Goal: Find specific page/section: Find specific page/section

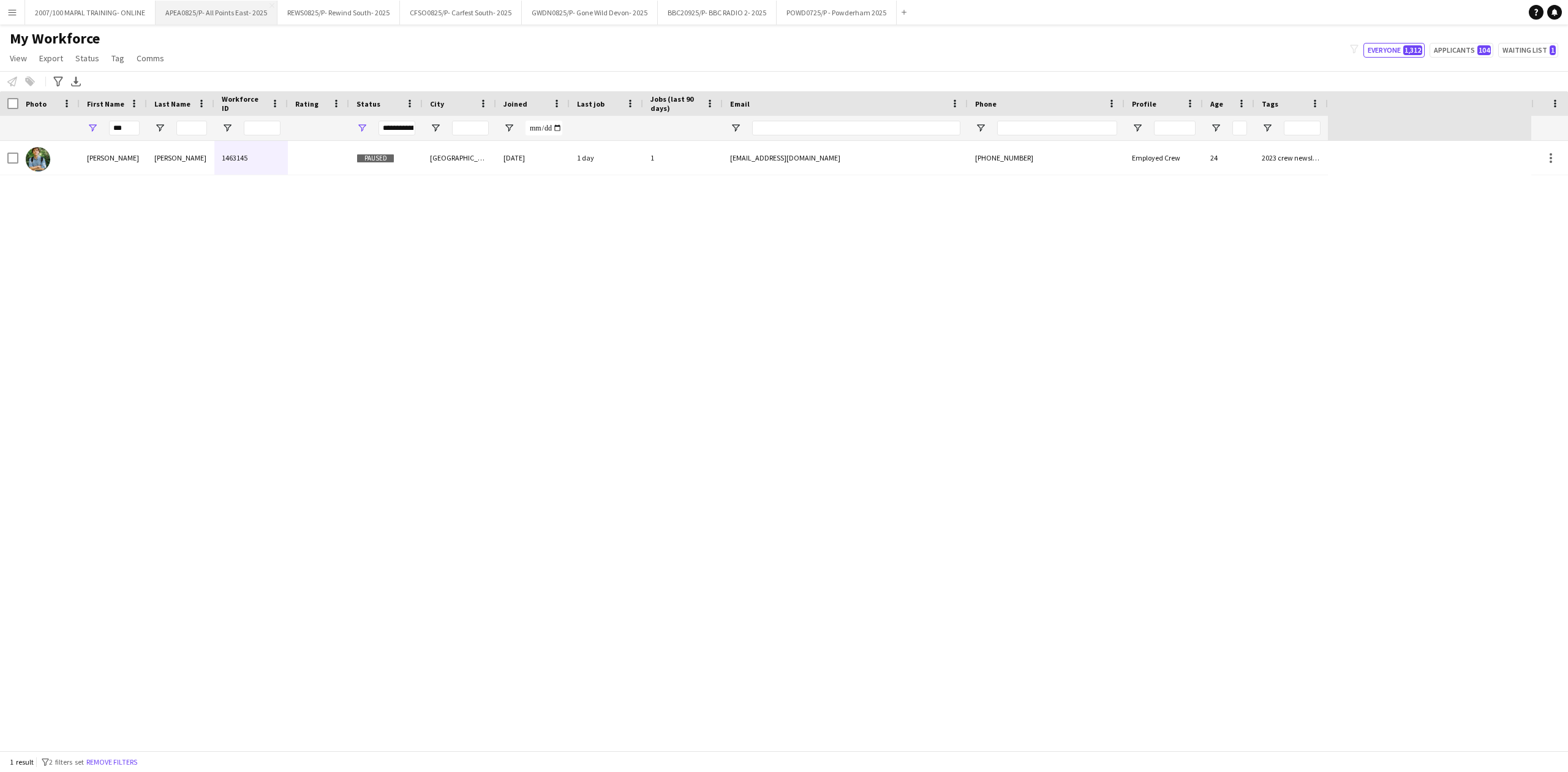
click at [216, 16] on button "APEA0825/P- All Points East- 2025 Close" at bounding box center [216, 13] width 122 height 23
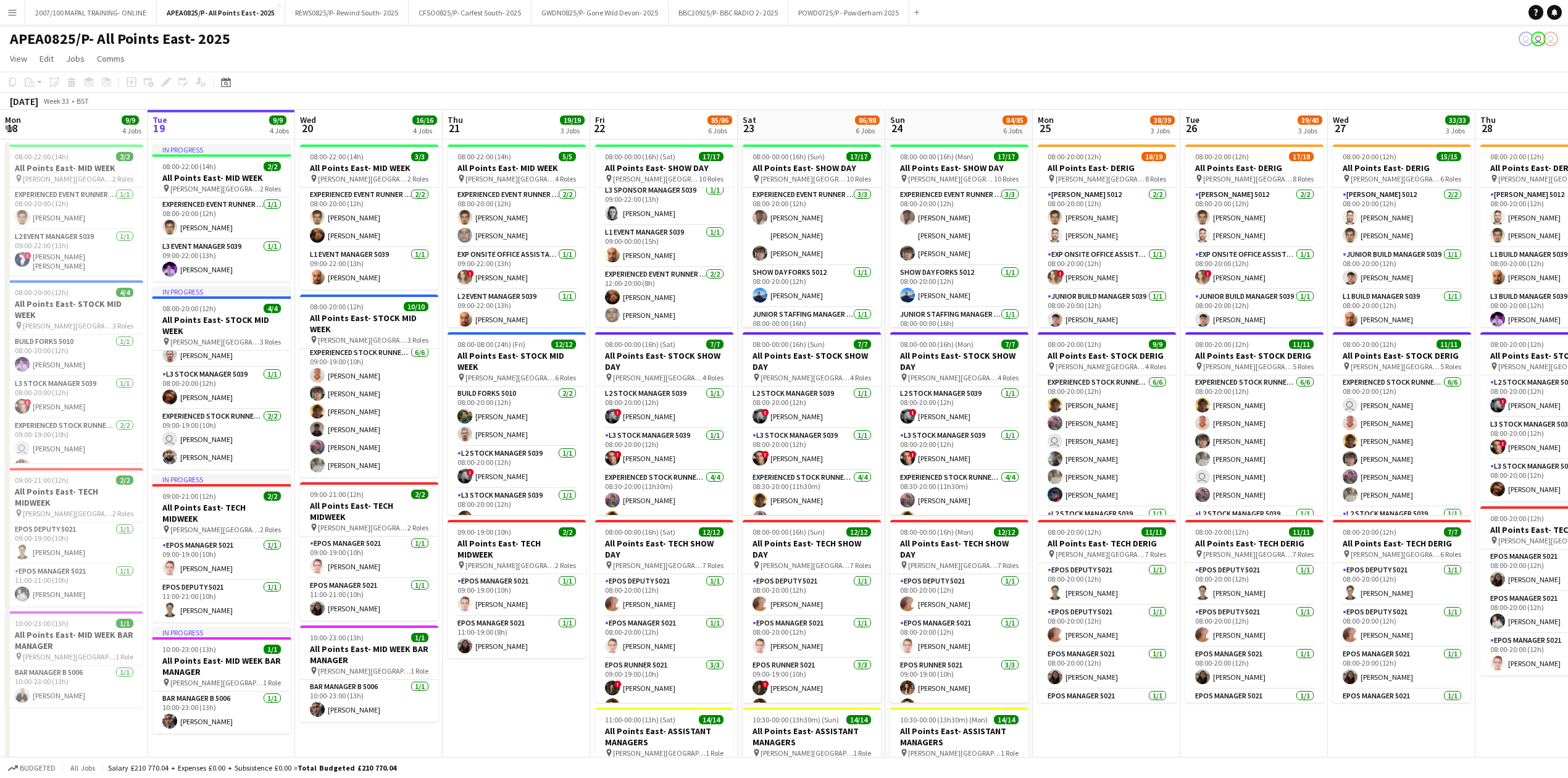
scroll to position [0, 295]
drag, startPoint x: 438, startPoint y: 141, endPoint x: 1124, endPoint y: 716, distance: 895.1
click at [1124, 716] on app-date-cell "08:00-20:00 (12h) 18/19 All Points East- DERIG pin [PERSON_NAME][GEOGRAPHIC_DAT…" at bounding box center [1107, 714] width 148 height 1151
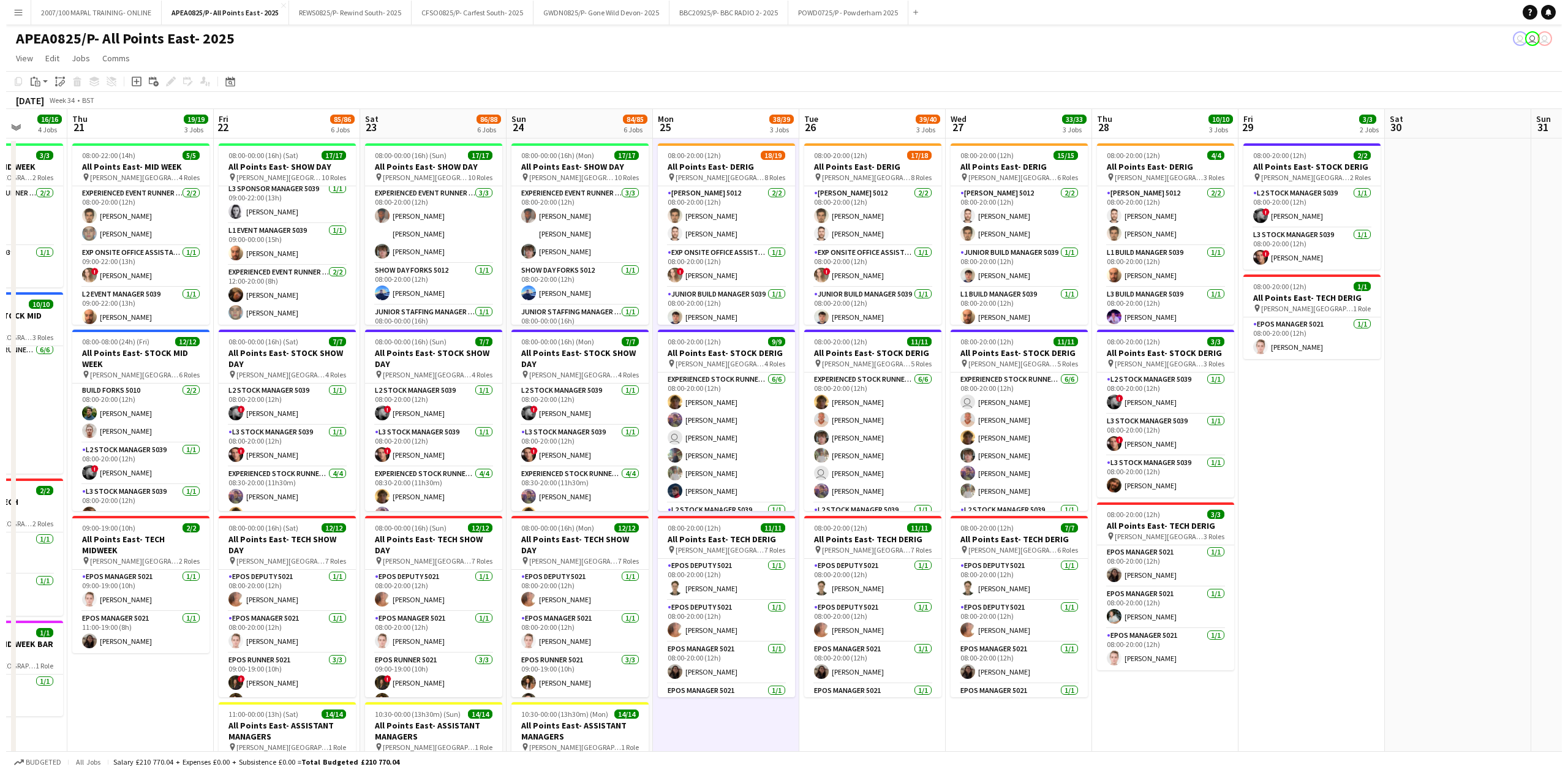
scroll to position [0, 397]
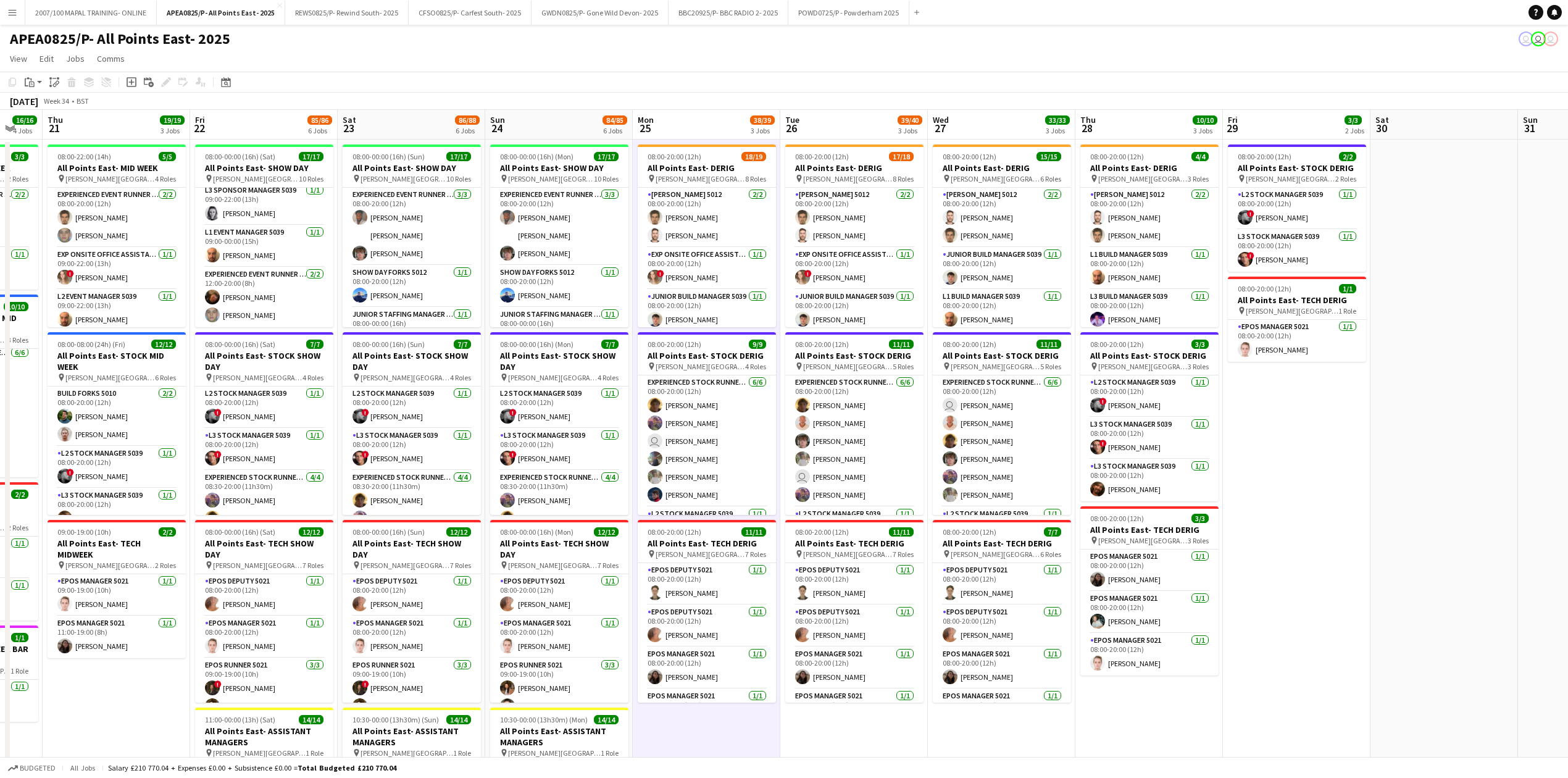
drag, startPoint x: 1228, startPoint y: 748, endPoint x: 827, endPoint y: 753, distance: 401.0
click at [827, 753] on app-calendar-viewport "Mon 18 9/9 4 Jobs Tue 19 9/9 4 Jobs Wed 20 16/16 4 Jobs Thu 21 19/19 3 Jobs Fri…" at bounding box center [784, 699] width 1568 height 1180
click at [823, 3] on button "POWD0725/P - Powderham 2025 Close" at bounding box center [848, 13] width 121 height 24
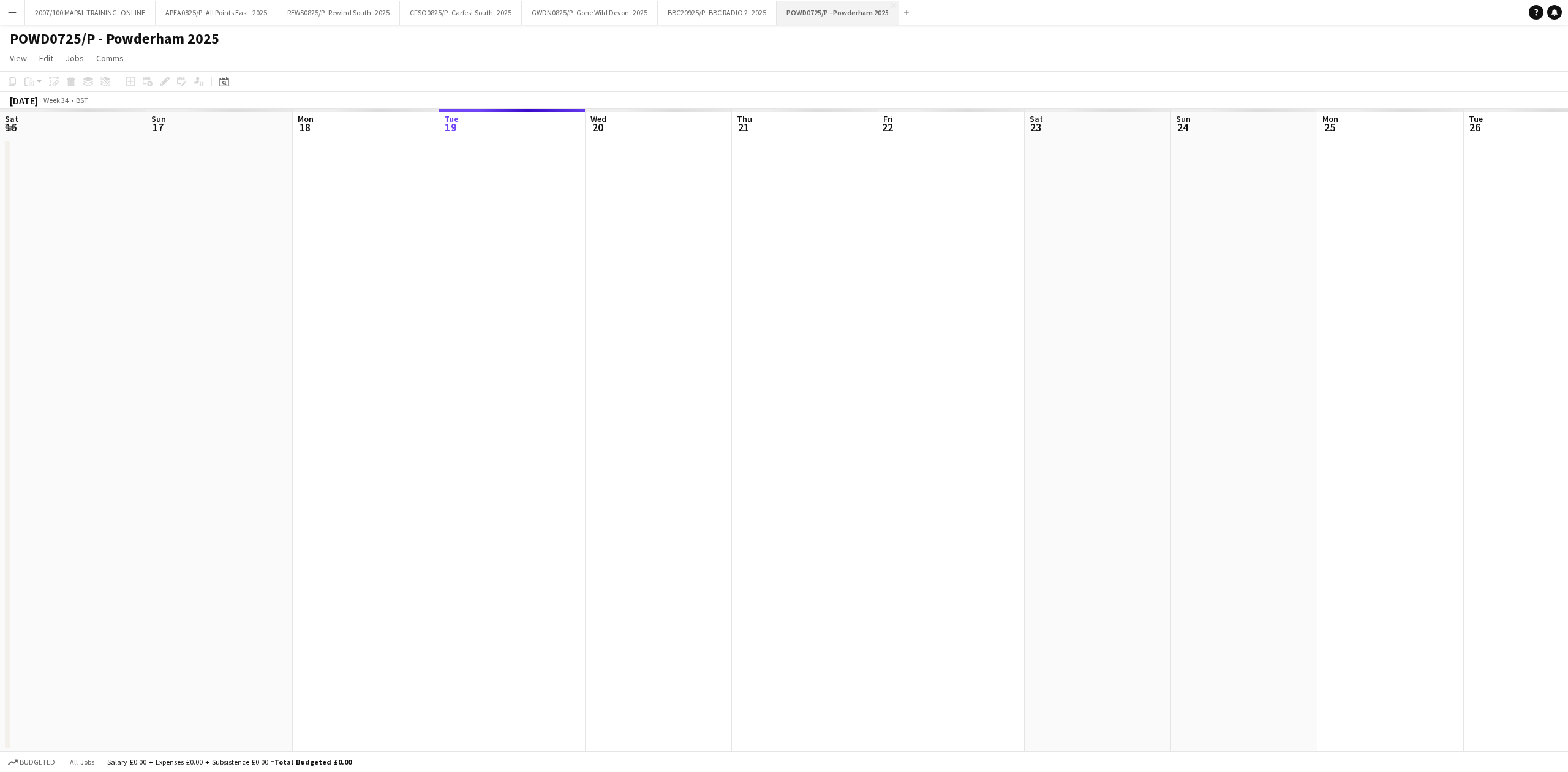
scroll to position [0, 293]
drag, startPoint x: 1067, startPoint y: 324, endPoint x: 358, endPoint y: 337, distance: 709.1
click at [358, 337] on app-calendar-viewport "Sat 16 Sun 17 Mon 18 Tue 19 Wed 20 Thu 21 Fri 22 Sat 23 Sun 24 Mon 25 Tue 26 We…" at bounding box center [784, 430] width 1568 height 642
drag, startPoint x: 968, startPoint y: 330, endPoint x: 344, endPoint y: 353, distance: 624.4
click at [344, 353] on app-calendar-viewport "Wed 20 Thu 21 Fri 22 Sat 23 Sun 24 Mon 25 Tue 26 Wed 27 Thu 28 Fri 29 Sat 30 Su…" at bounding box center [784, 430] width 1568 height 642
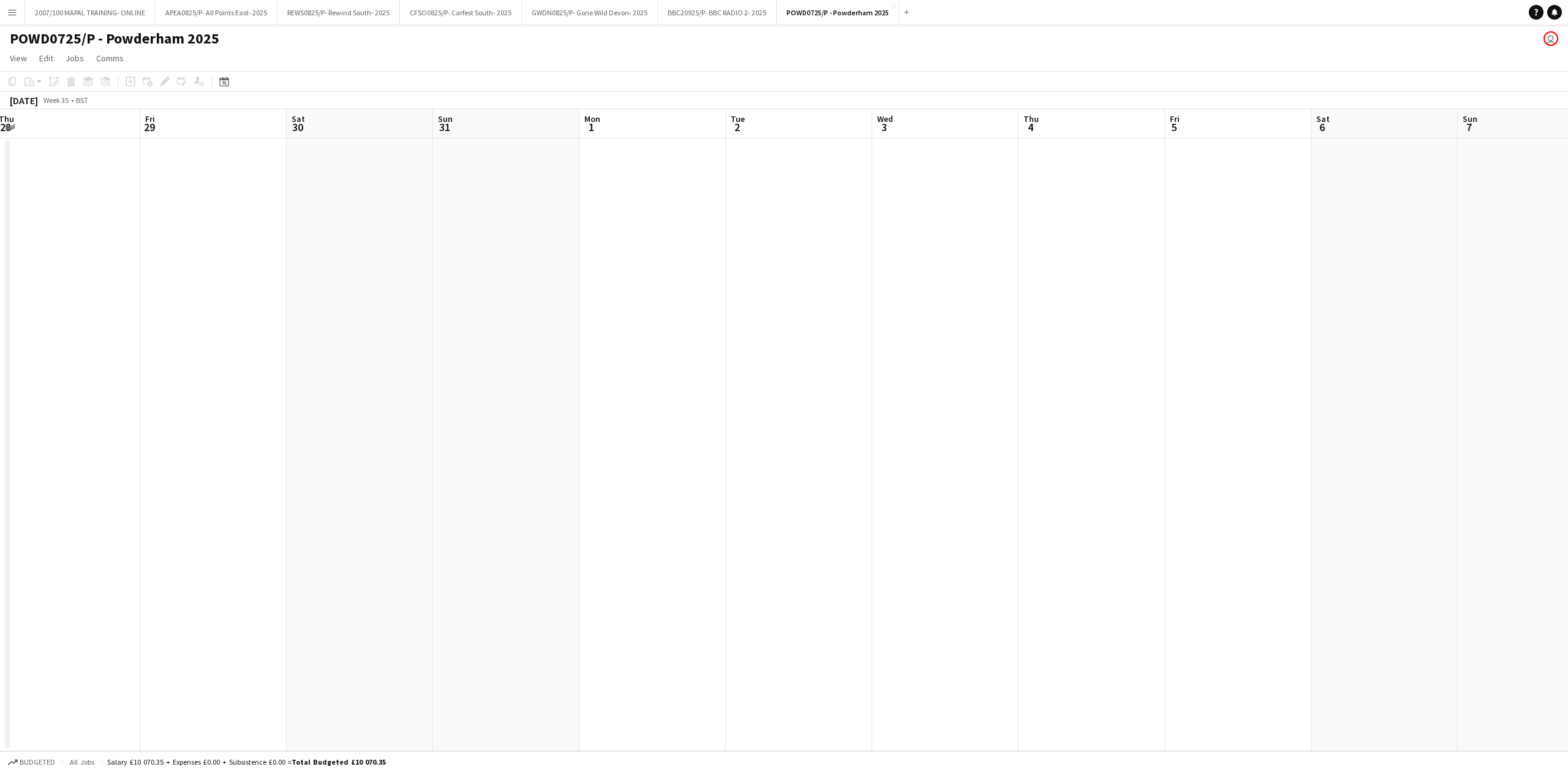
drag, startPoint x: 924, startPoint y: 355, endPoint x: 329, endPoint y: 405, distance: 597.1
click at [329, 405] on app-calendar-viewport "Sun 24 Mon 25 Tue 26 Wed 27 Thu 28 Fri 29 Sat 30 Sun 31 Mon 1 Tue 2 Wed 3 Thu 4…" at bounding box center [784, 430] width 1568 height 642
drag, startPoint x: 995, startPoint y: 404, endPoint x: 427, endPoint y: 439, distance: 569.1
click at [427, 439] on app-calendar-viewport "Thu 28 Fri 29 Sat 30 Sun 31 Mon 1 Tue 2 Wed 3 Thu 4 Fri 5 Sat 6 Sun 7 Mon 8 Tue…" at bounding box center [784, 430] width 1568 height 642
drag, startPoint x: 930, startPoint y: 439, endPoint x: 322, endPoint y: 436, distance: 608.0
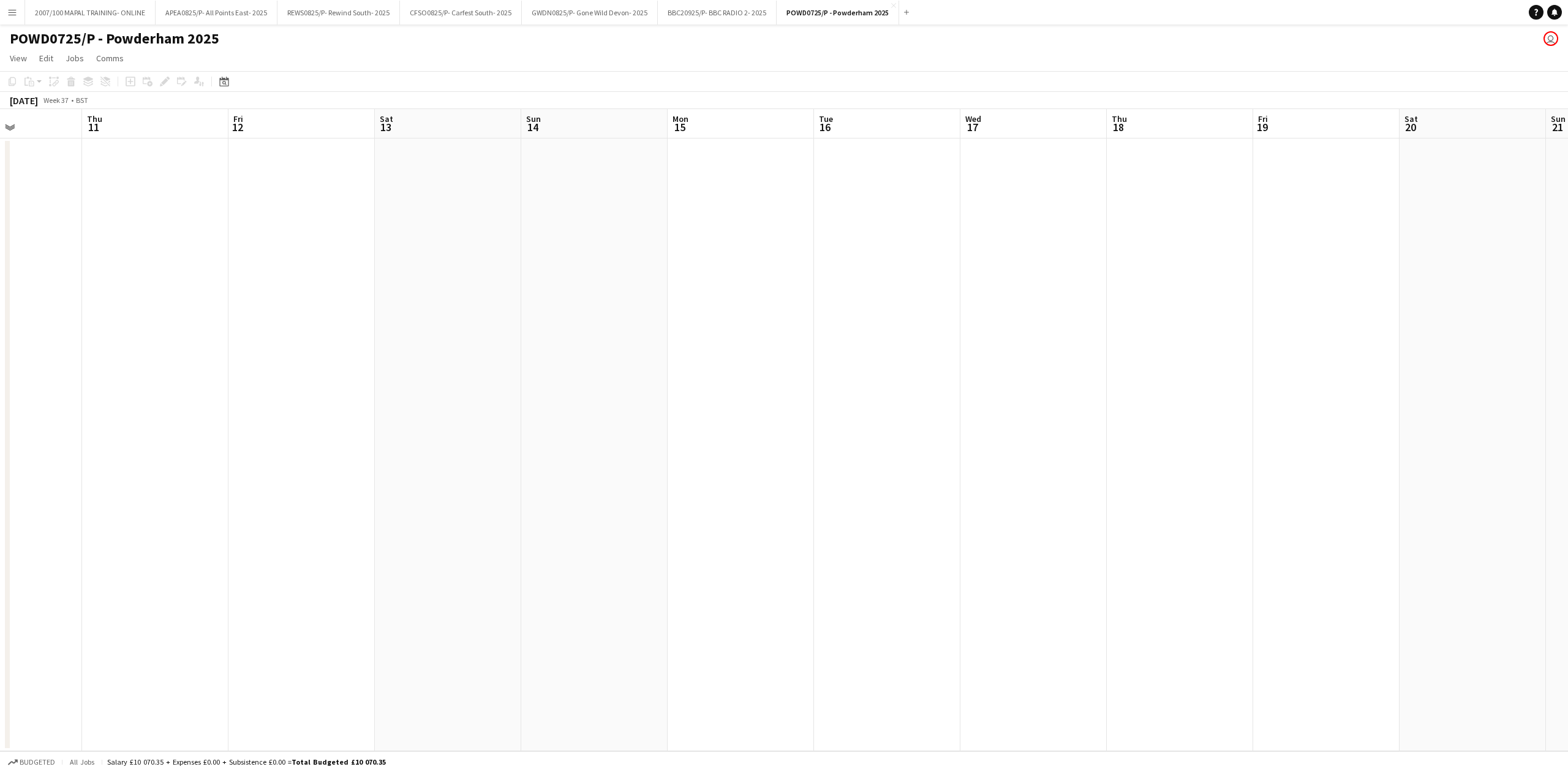
click at [322, 436] on app-calendar-viewport "Sun 7 Mon 8 Tue 9 Wed 10 Thu 11 Fri 12 Sat 13 Sun 14 Mon 15 Tue 16 Wed 17 Thu 1…" at bounding box center [784, 430] width 1568 height 642
drag, startPoint x: 707, startPoint y: 469, endPoint x: 216, endPoint y: 474, distance: 491.0
click at [216, 474] on app-calendar-viewport "Wed 10 Thu 11 Fri 12 Sat 13 Sun 14 Mon 15 Tue 16 Wed 17 Thu 18 Fri 19 Sat 20 Su…" at bounding box center [784, 430] width 1568 height 642
drag, startPoint x: 672, startPoint y: 478, endPoint x: 413, endPoint y: 454, distance: 260.1
click at [322, 486] on app-calendar-viewport "Sat 13 Sun 14 Mon 15 Tue 16 Wed 17 Thu 18 Fri 19 Sat 20 Sun 21 Mon 22 Tue 23 We…" at bounding box center [784, 430] width 1568 height 642
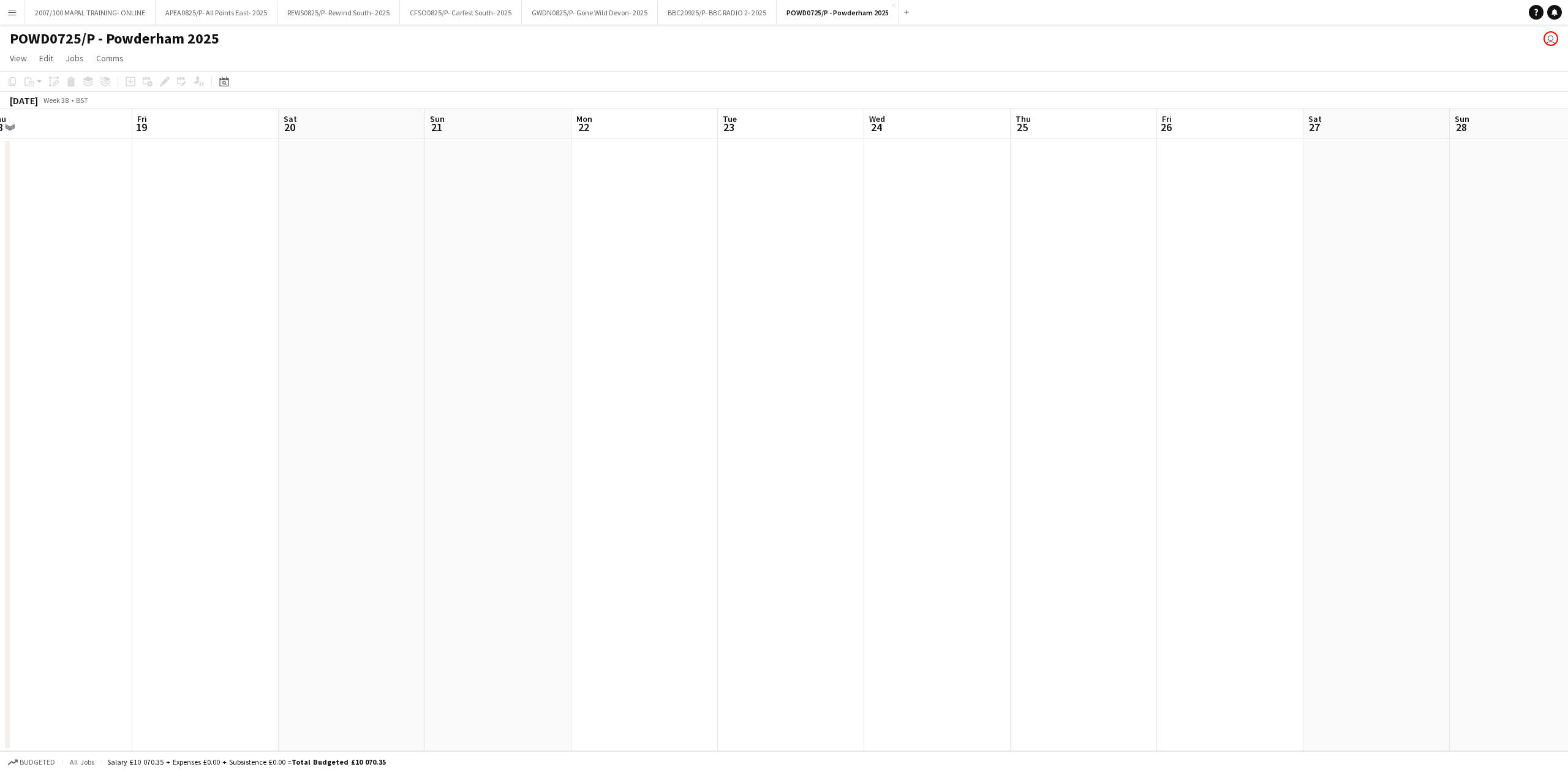
scroll to position [0, 525]
drag, startPoint x: 898, startPoint y: 158, endPoint x: 690, endPoint y: 150, distance: 208.2
click at [690, 150] on app-calendar-viewport "Mon 15 Tue 16 Wed 17 Thu 18 Fri 19 Sat 20 Sun 21 Mon 22 Tue 23 Wed 24 Thu 25 Fr…" at bounding box center [784, 430] width 1568 height 642
click at [893, 6] on app-icon "Close" at bounding box center [894, 5] width 5 height 5
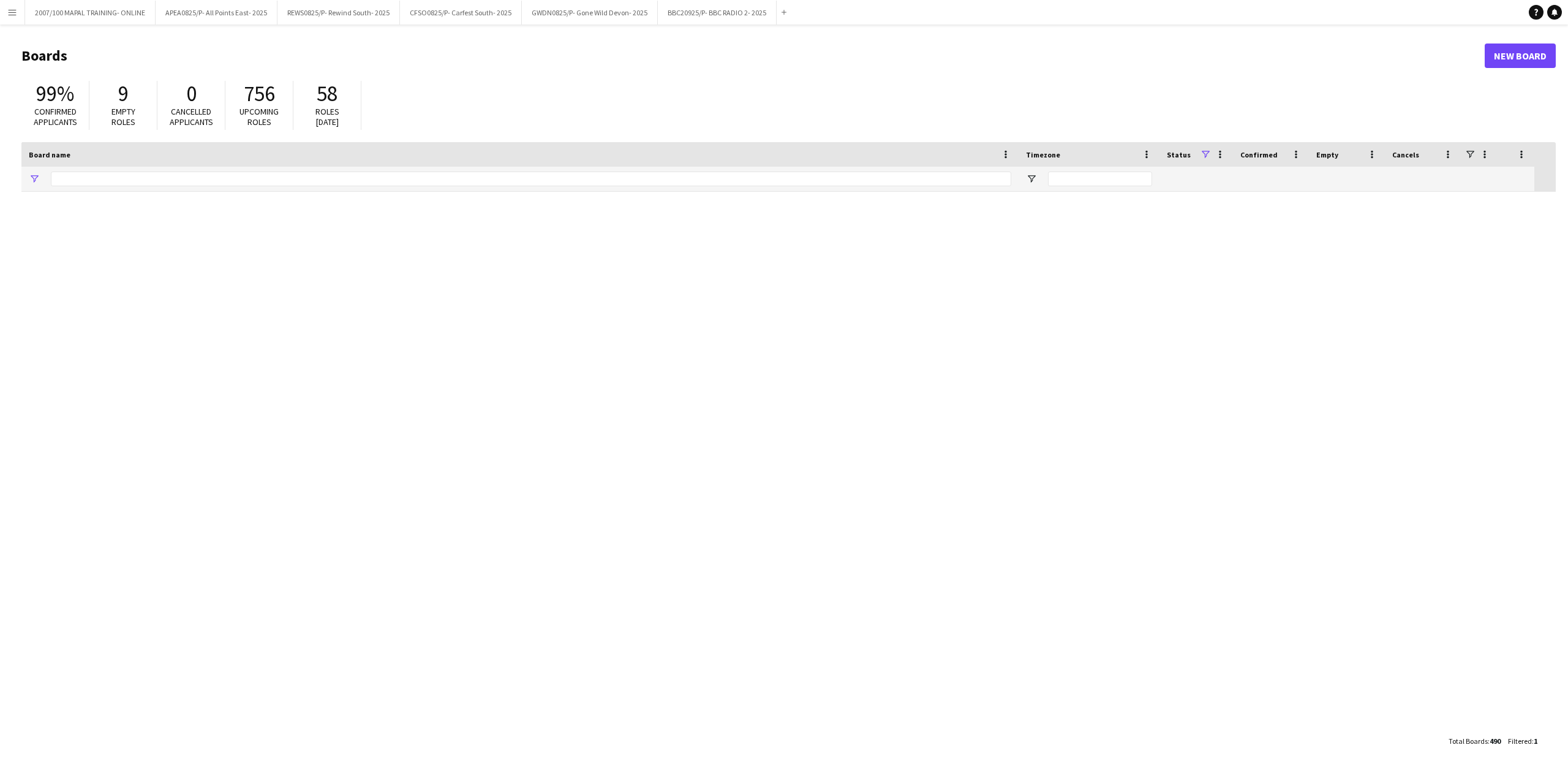
type input "****"
click at [366, 166] on div "****" at bounding box center [530, 178] width 960 height 24
click at [360, 183] on input "****" at bounding box center [530, 178] width 960 height 15
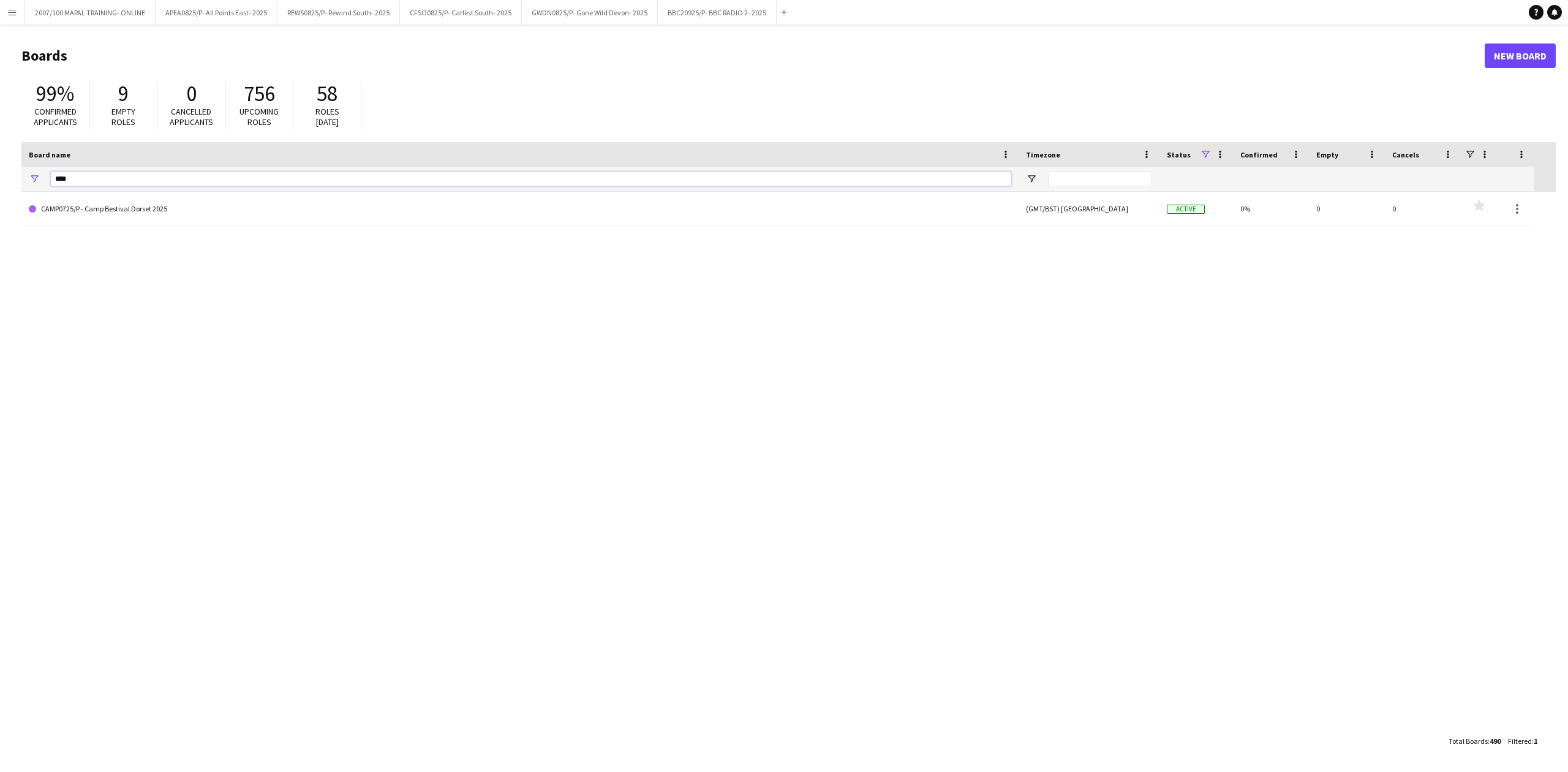
click at [360, 183] on input "****" at bounding box center [530, 178] width 960 height 15
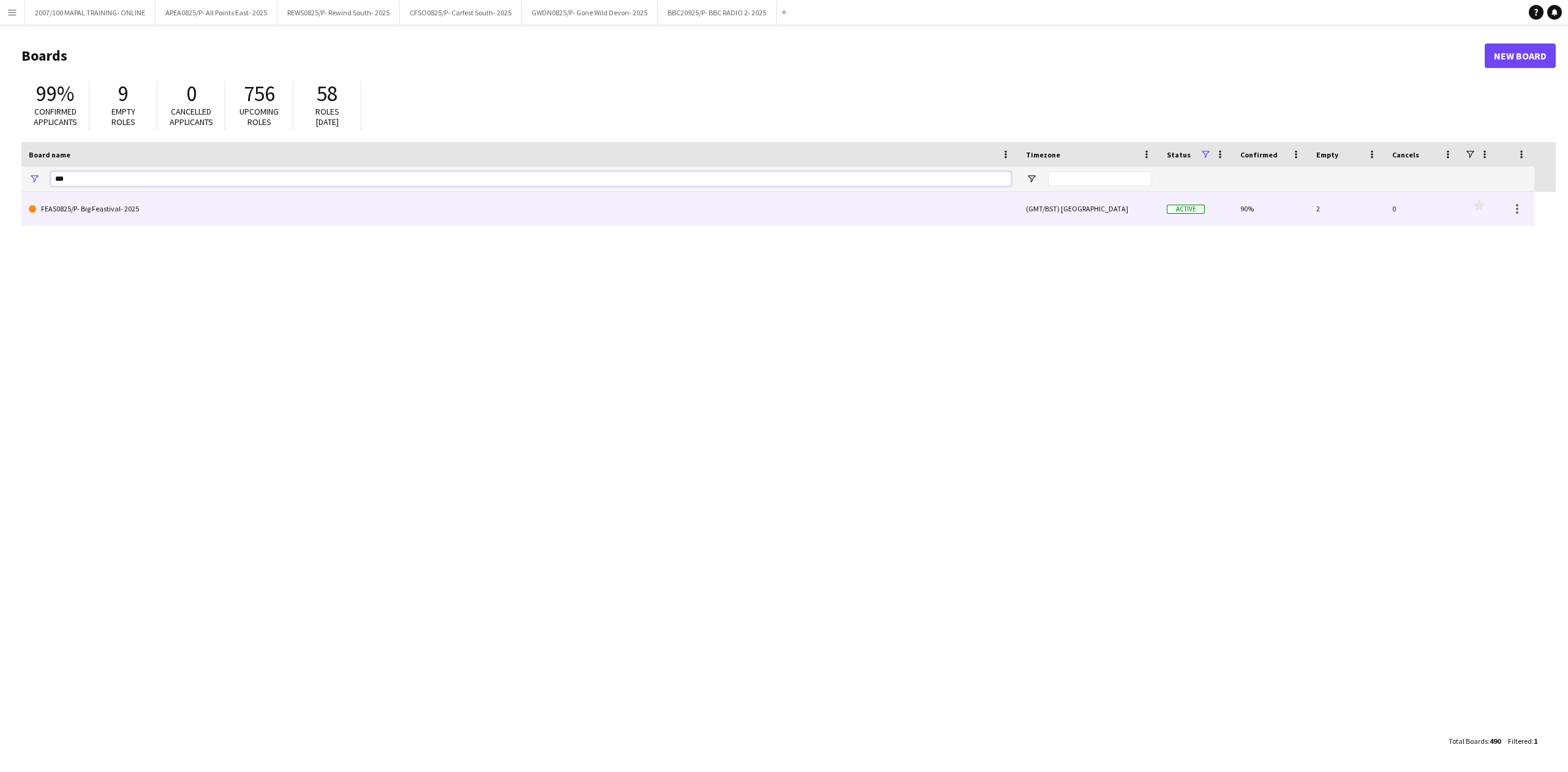
type input "***"
click at [229, 207] on link "FEAS0825/P- Big Feastival- 2025" at bounding box center [520, 208] width 983 height 34
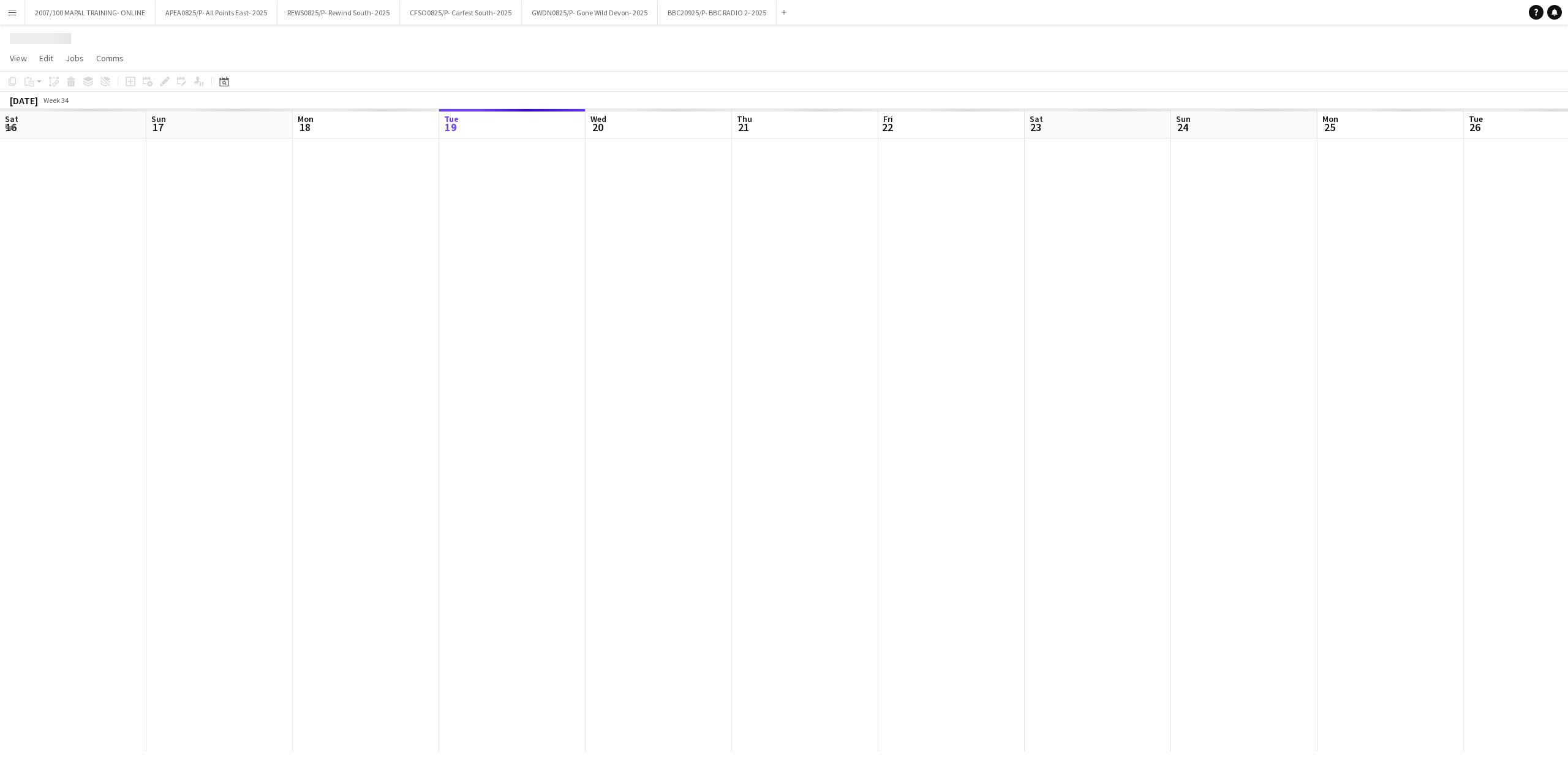
scroll to position [0, 293]
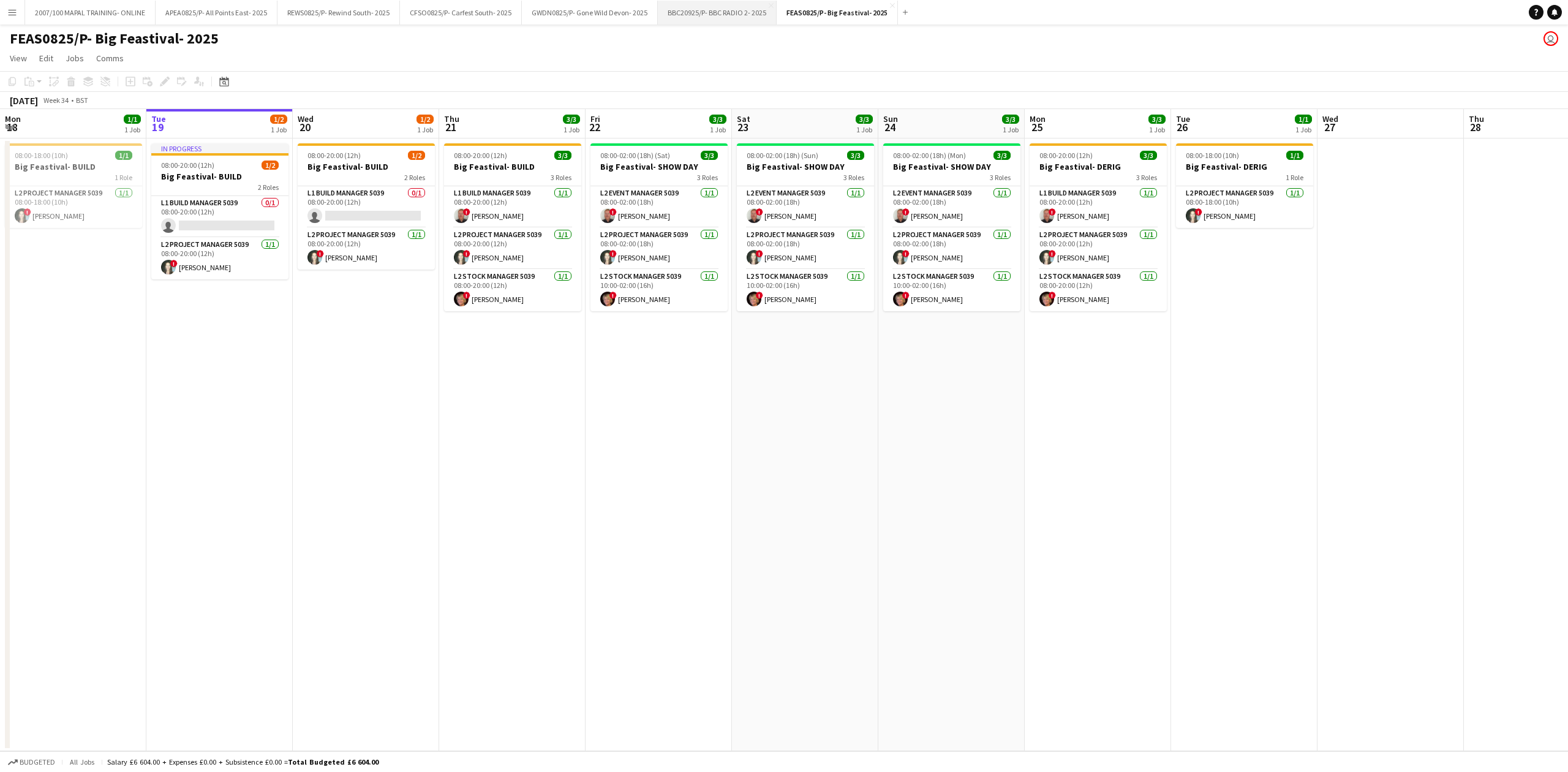
click at [694, 23] on button "BBC20925/P- BBC RADIO 2- 2025 Close" at bounding box center [716, 13] width 118 height 23
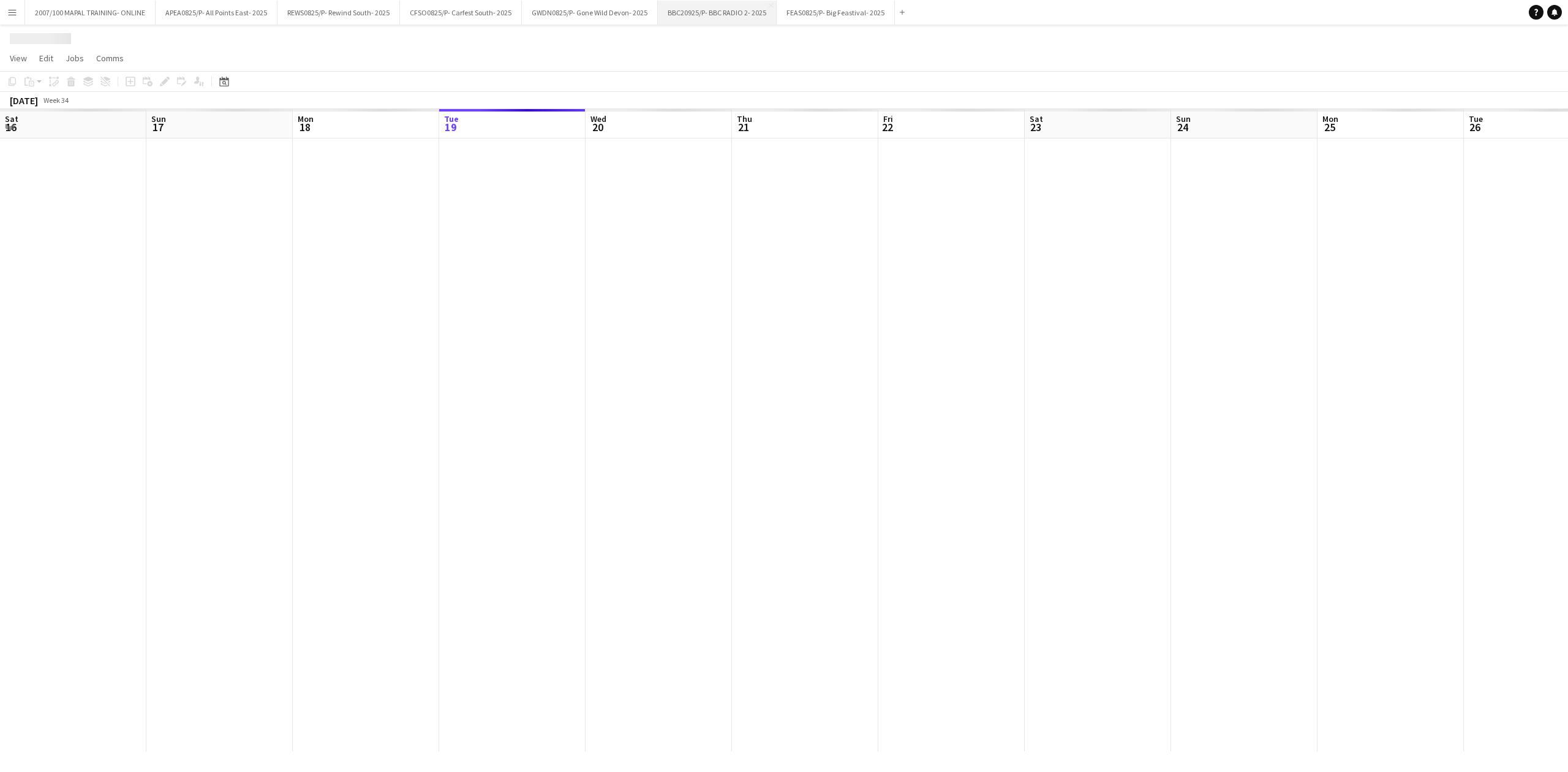
scroll to position [0, 293]
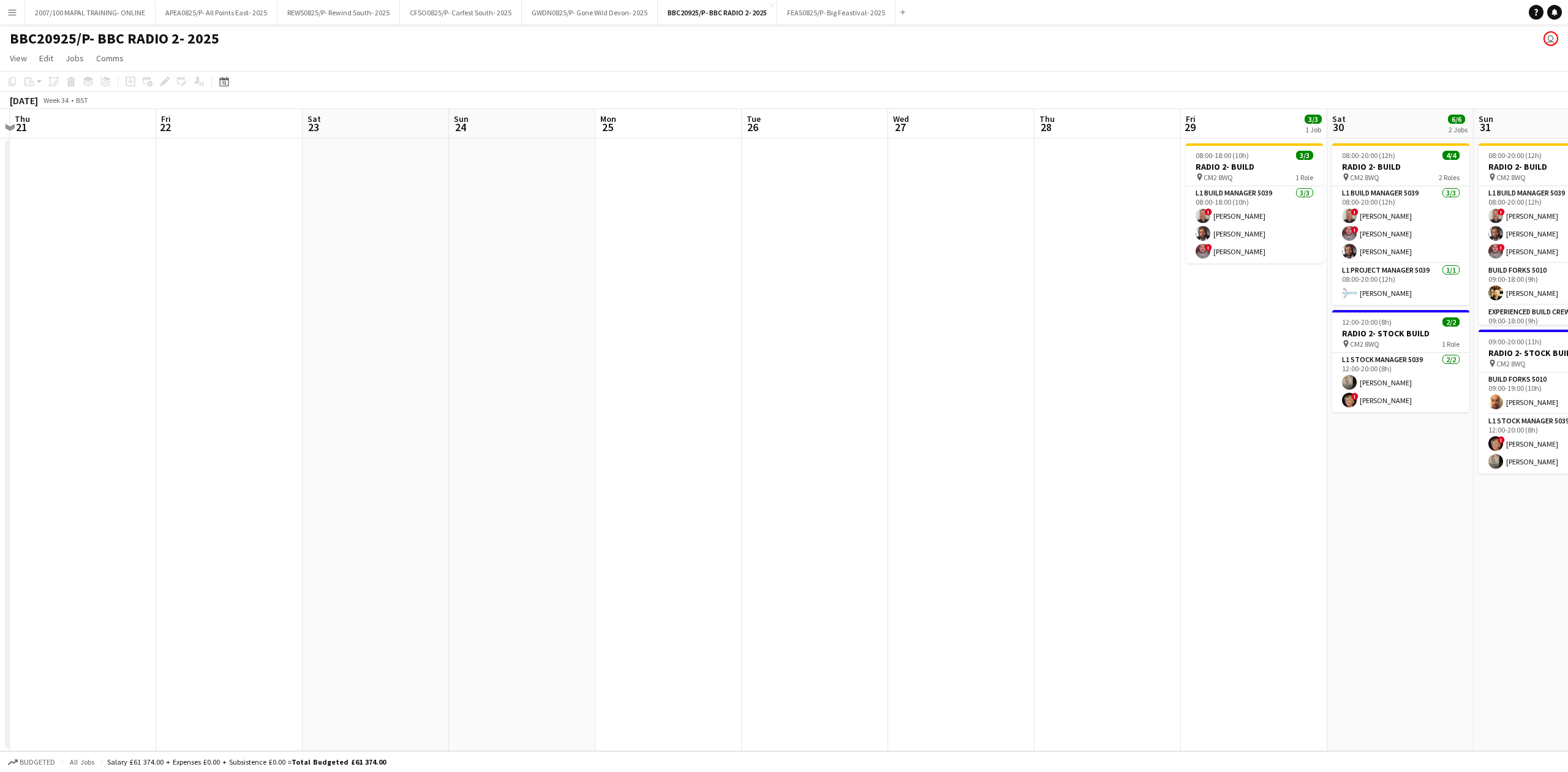
drag, startPoint x: 1064, startPoint y: 422, endPoint x: 586, endPoint y: 466, distance: 480.0
click at [566, 463] on app-calendar-viewport "Sun 17 Mon 18 Tue 19 Wed 20 Thu 21 Fri 22 Sat 23 Sun 24 Mon 25 Tue 26 Wed 27 Th…" at bounding box center [784, 430] width 1568 height 642
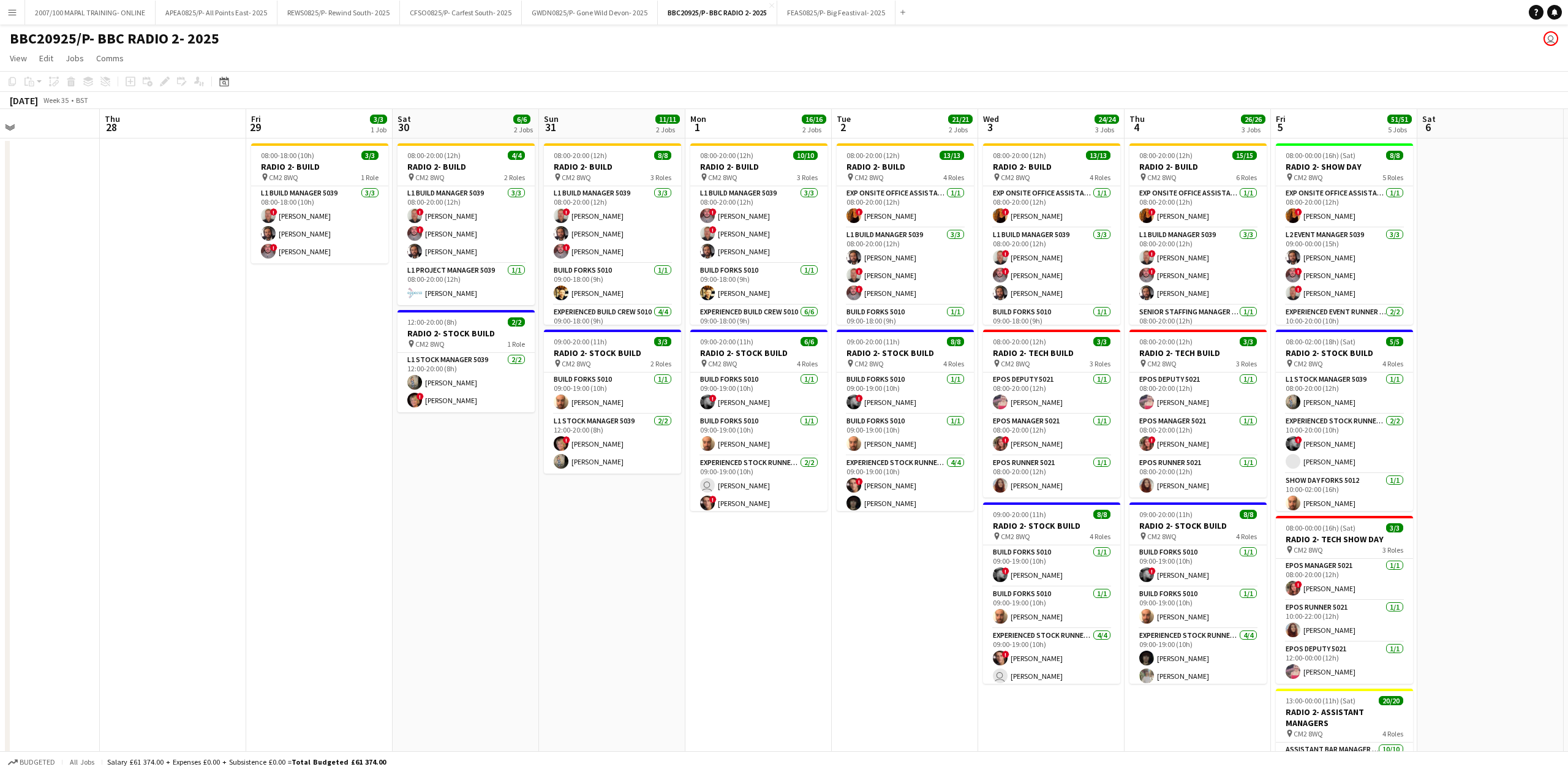
drag, startPoint x: 1099, startPoint y: 390, endPoint x: 395, endPoint y: 528, distance: 717.4
click at [395, 528] on app-calendar-viewport "Sun 24 Mon 25 Tue 26 Wed 27 Thu 28 Fri 29 3/3 1 Job Sat 30 6/6 2 Jobs Sun 31 11…" at bounding box center [784, 600] width 1568 height 983
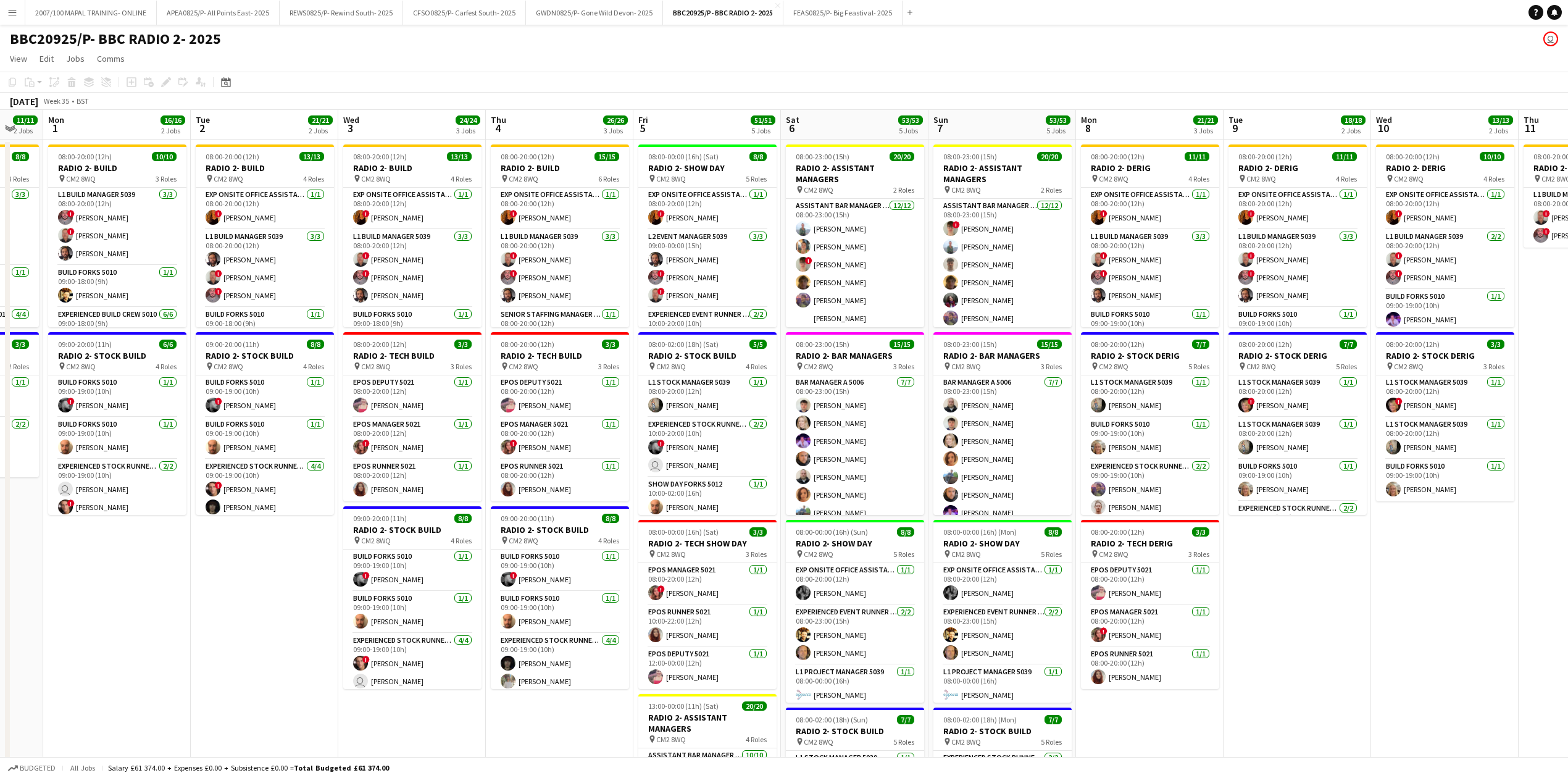
scroll to position [0, 401]
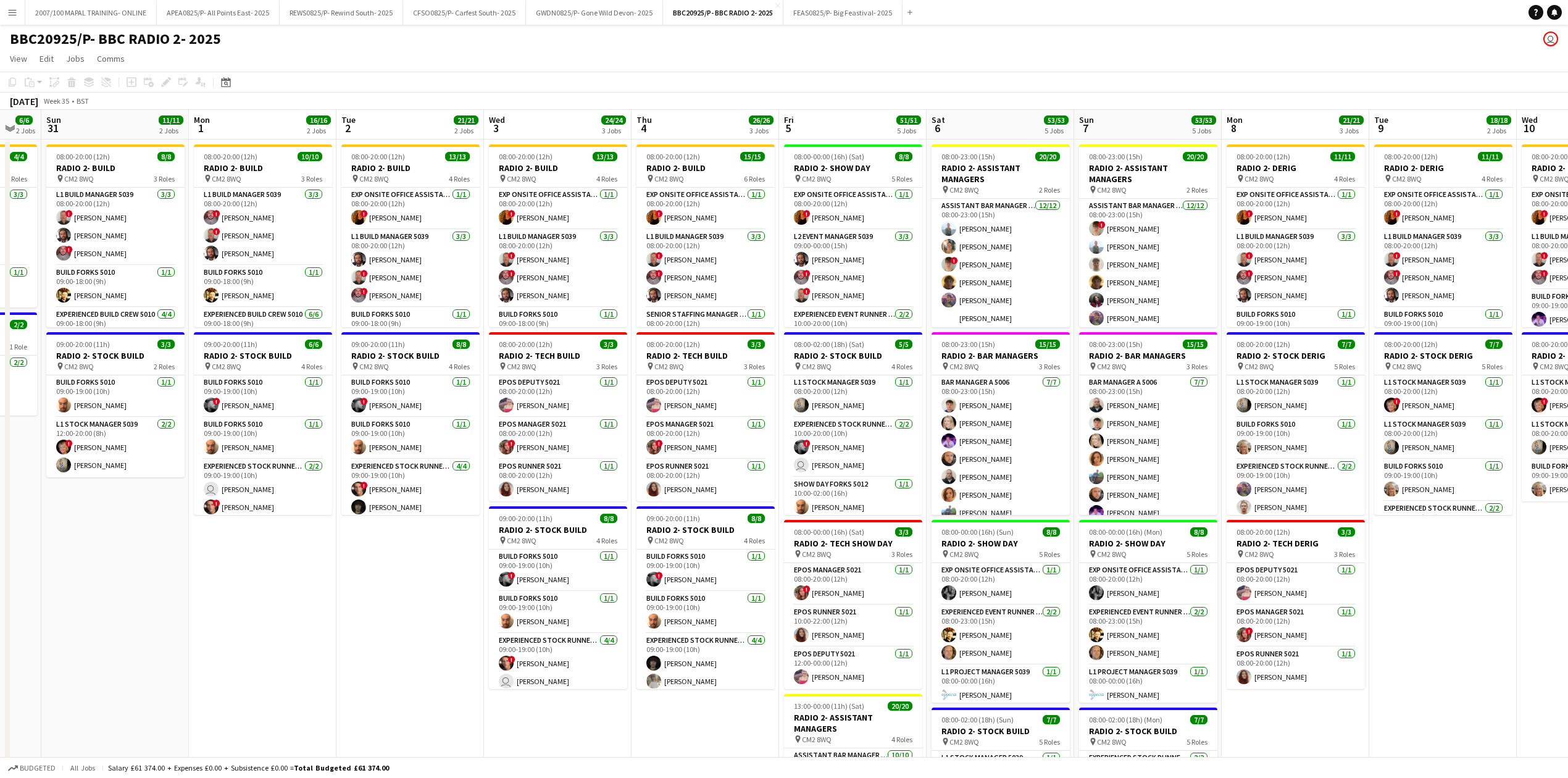
drag, startPoint x: 870, startPoint y: 545, endPoint x: 280, endPoint y: 578, distance: 590.9
click at [280, 578] on app-calendar-viewport "Thu 28 Fri 29 3/3 1 Job Sat 30 6/6 2 Jobs Sun 31 11/11 2 Jobs Mon 1 16/16 2 Job…" at bounding box center [784, 604] width 1568 height 991
